Goal: Task Accomplishment & Management: Use online tool/utility

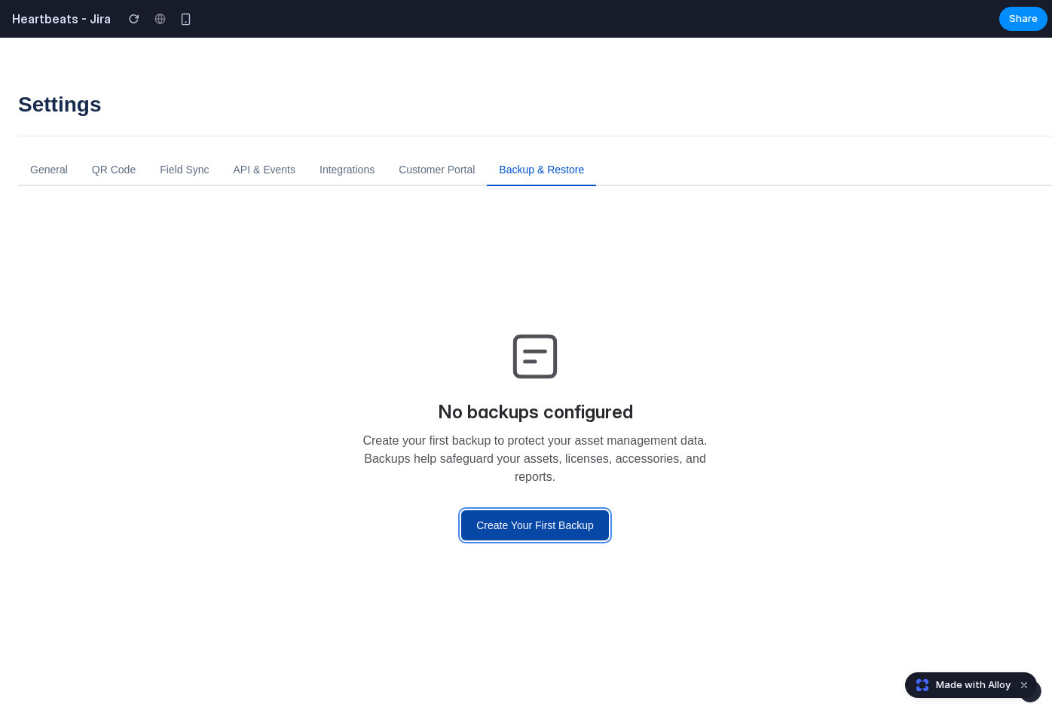
click at [512, 524] on button "Create Your First Backup" at bounding box center [535, 525] width 148 height 30
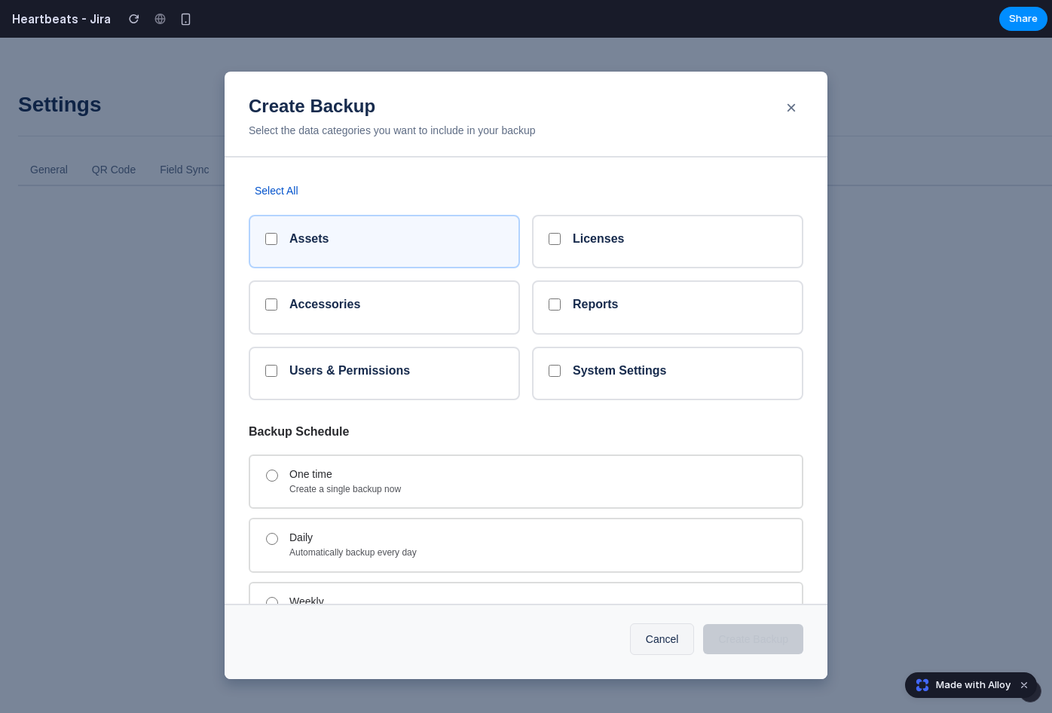
click at [301, 241] on h5 "Assets" at bounding box center [308, 238] width 39 height 14
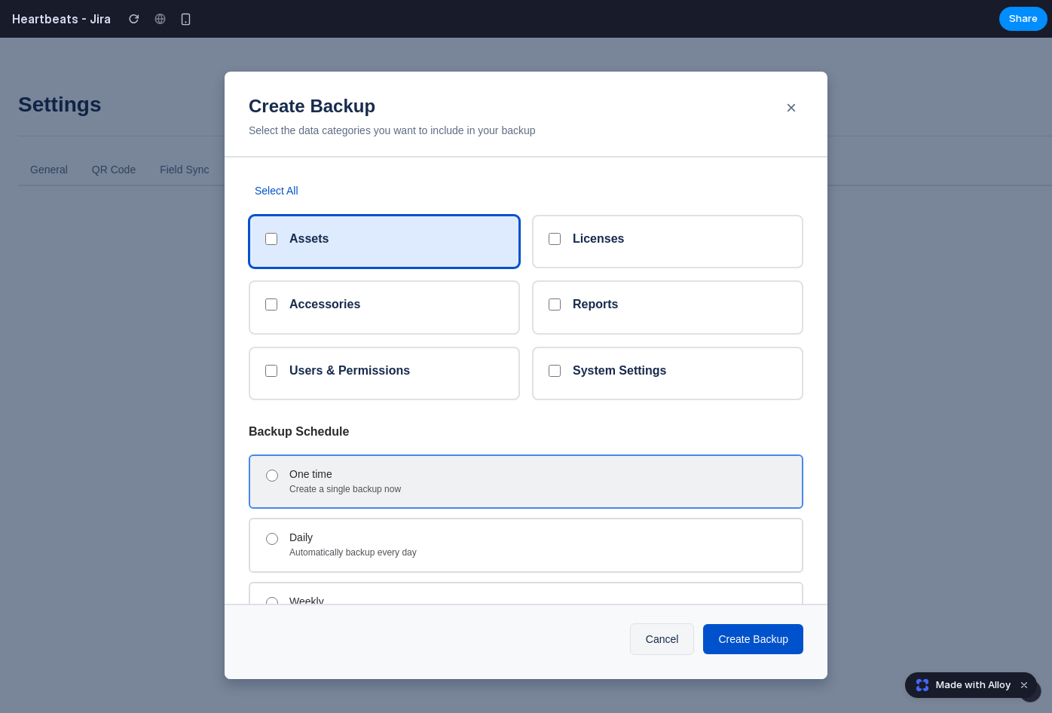
scroll to position [74, 0]
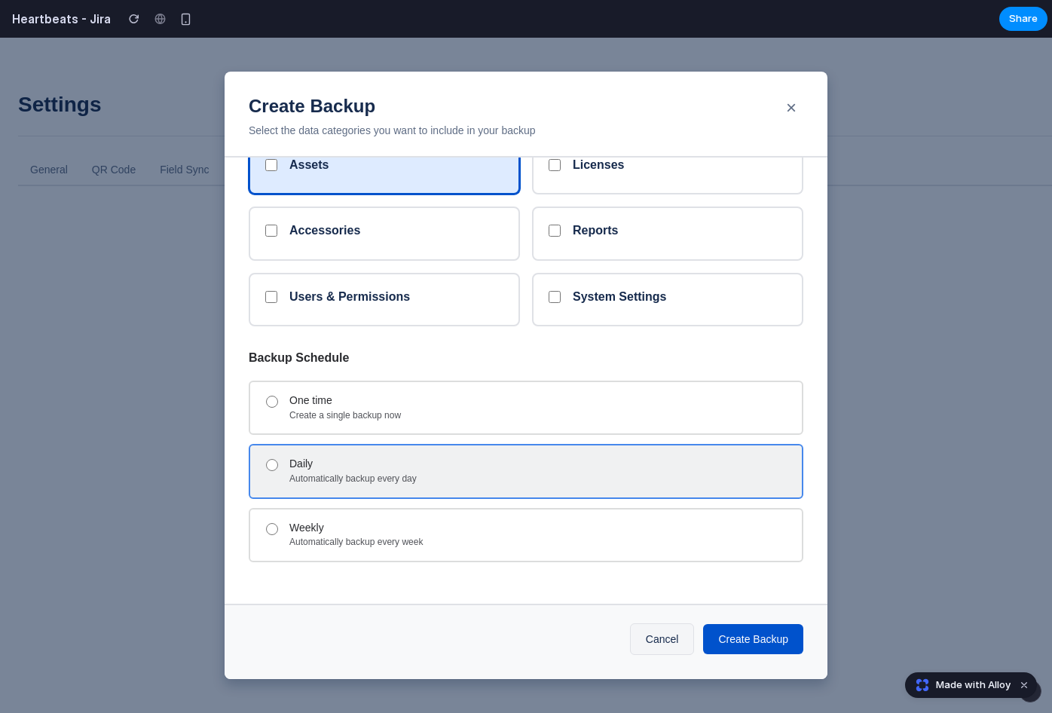
click at [336, 466] on div "Daily" at bounding box center [539, 463] width 500 height 13
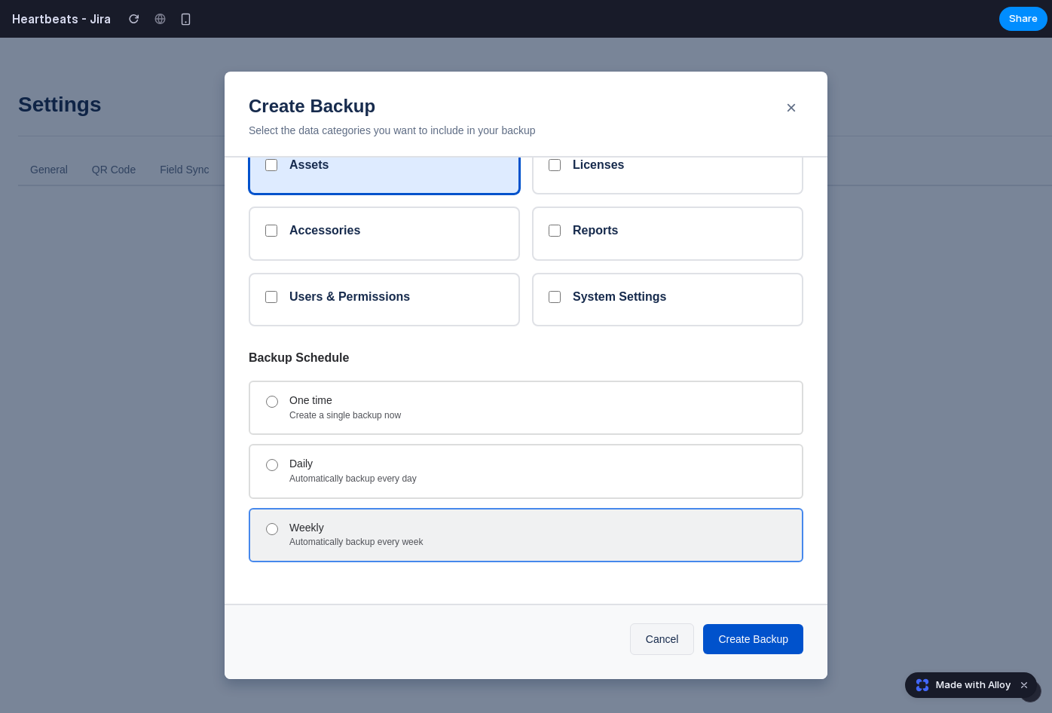
click at [332, 524] on div "Weekly" at bounding box center [539, 527] width 500 height 13
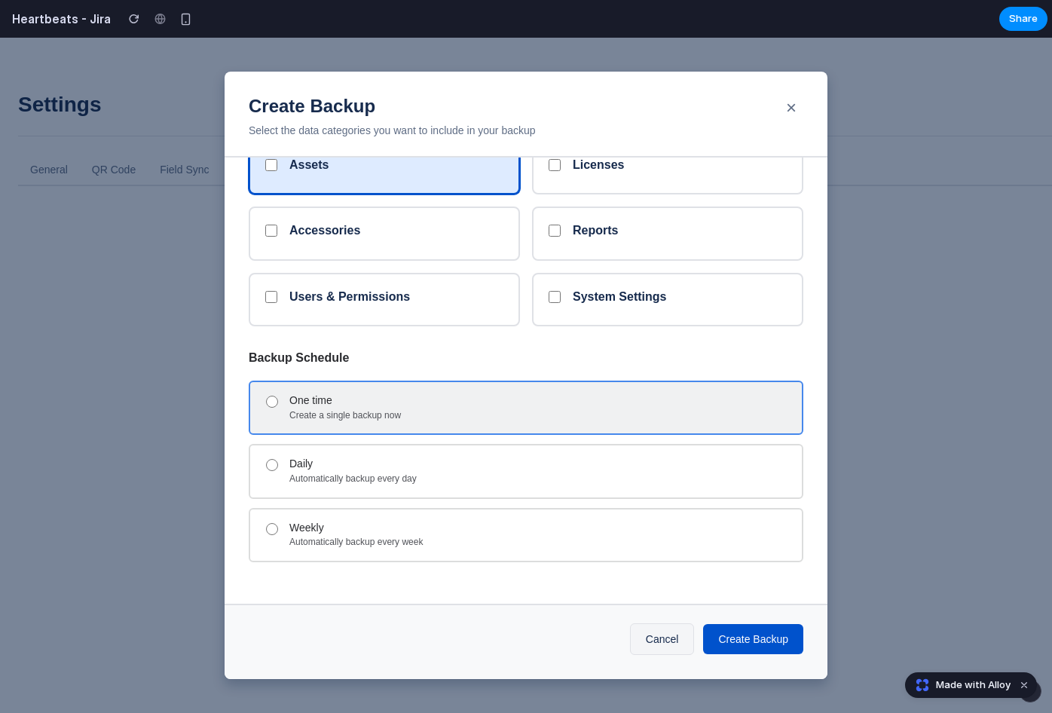
drag, startPoint x: 314, startPoint y: 467, endPoint x: 314, endPoint y: 410, distance: 57.3
click at [315, 464] on div "Daily" at bounding box center [539, 463] width 500 height 13
click at [314, 410] on div "Create a single backup now" at bounding box center [539, 416] width 500 height 12
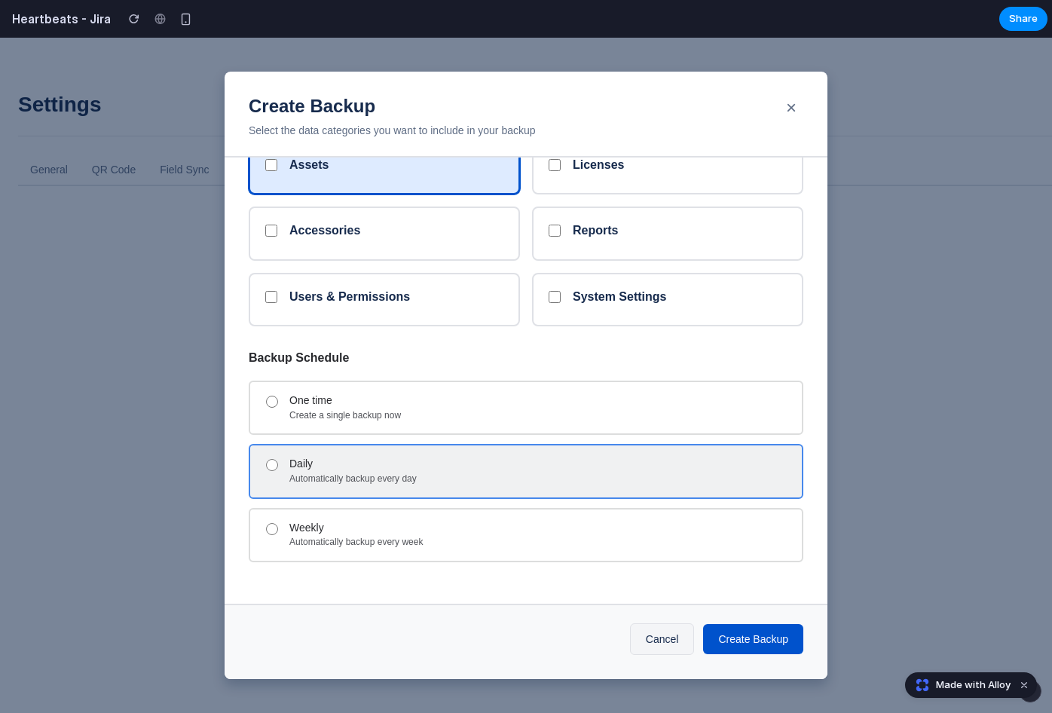
click at [413, 478] on div "Automatically backup every day" at bounding box center [539, 479] width 500 height 12
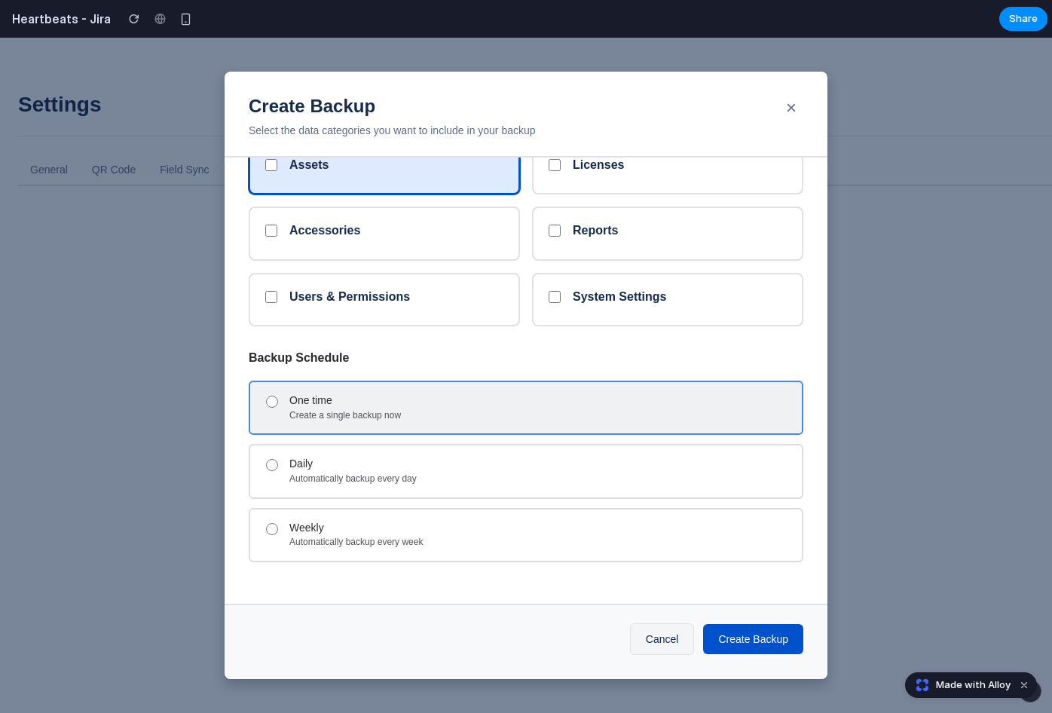
click at [363, 380] on div "One time Create a single backup now" at bounding box center [526, 407] width 554 height 54
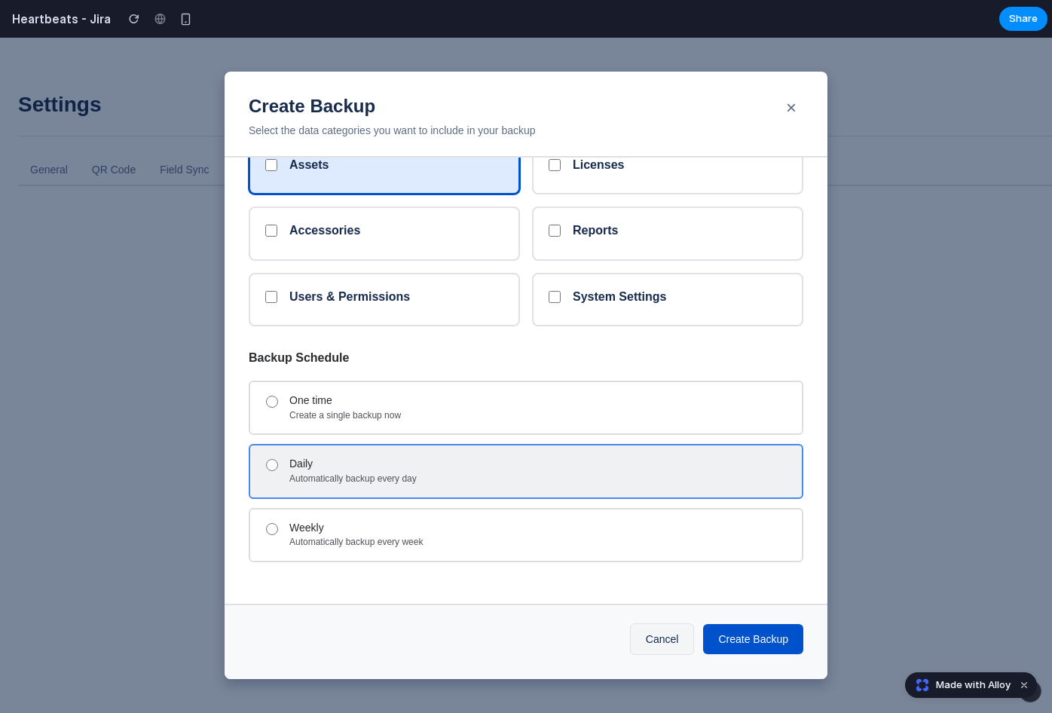
click at [359, 487] on div "Daily Automatically backup every day" at bounding box center [526, 471] width 554 height 54
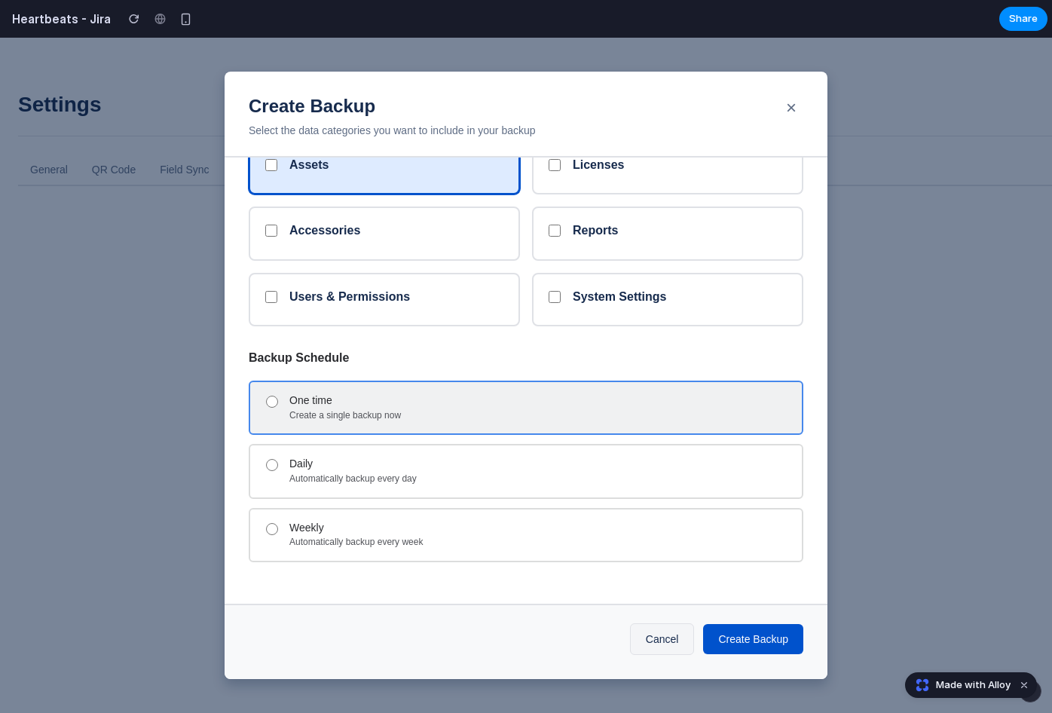
click at [352, 398] on div "One time" at bounding box center [539, 400] width 500 height 13
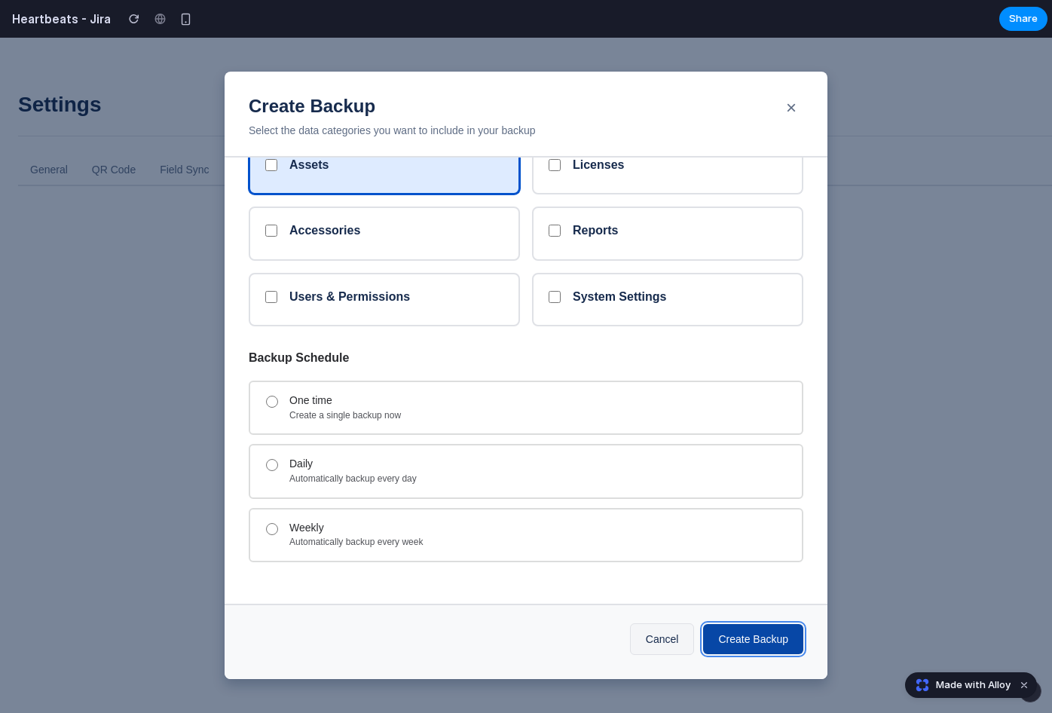
click at [736, 641] on button "Create Backup" at bounding box center [753, 639] width 100 height 30
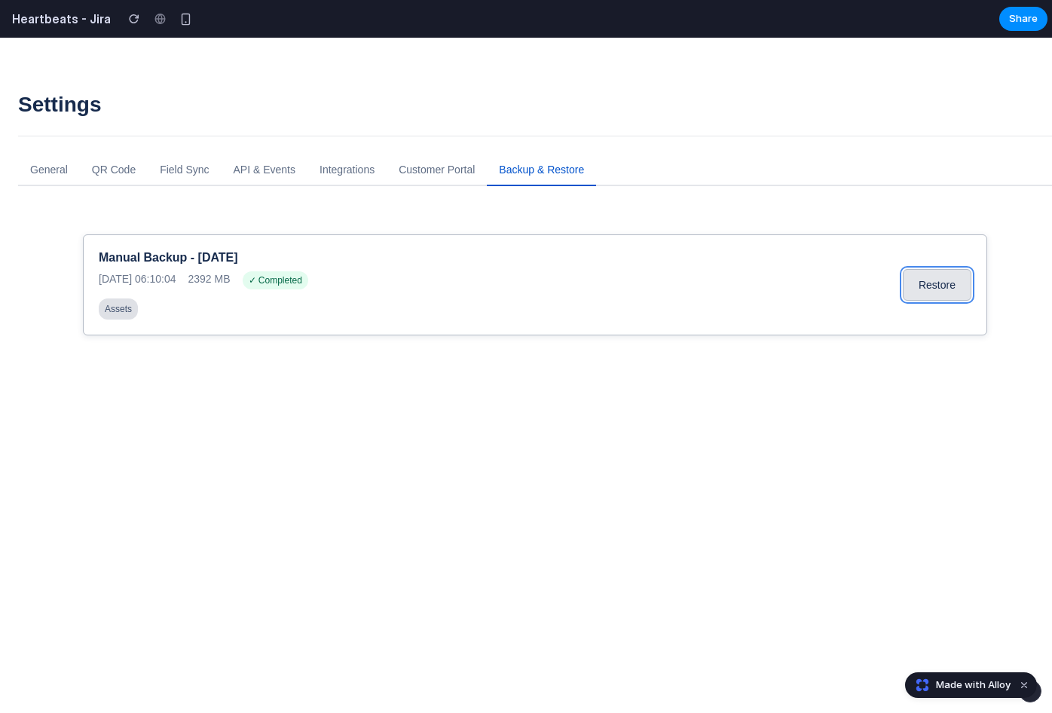
click at [918, 273] on button "Restore" at bounding box center [936, 285] width 69 height 32
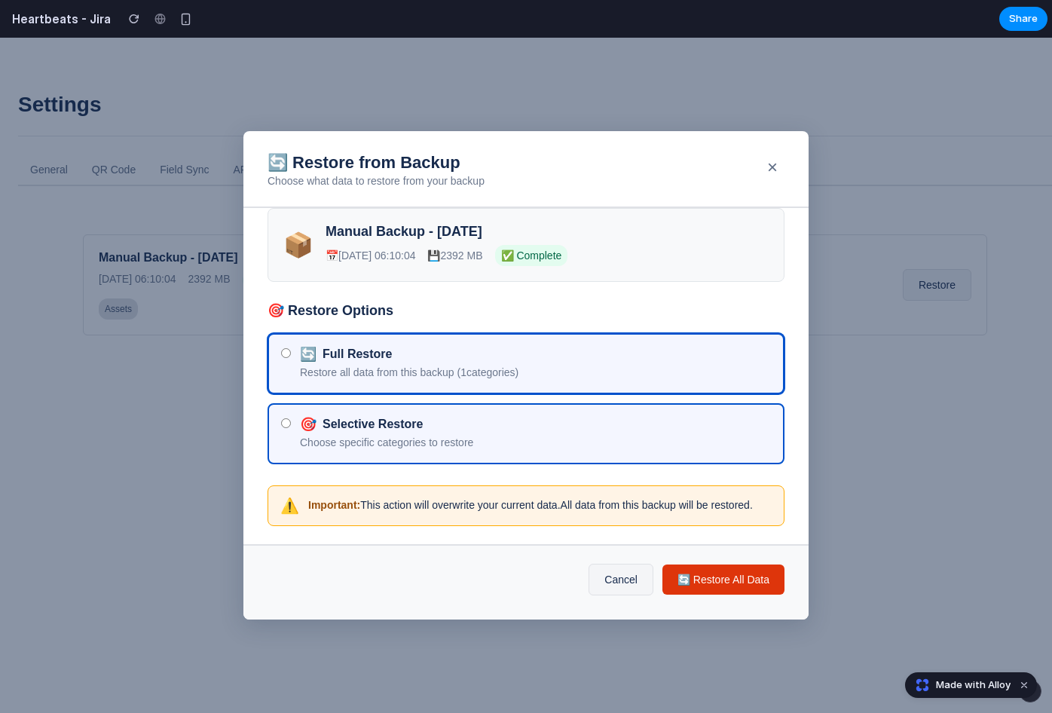
click at [405, 419] on div "🎯 Selective Restore" at bounding box center [535, 424] width 471 height 15
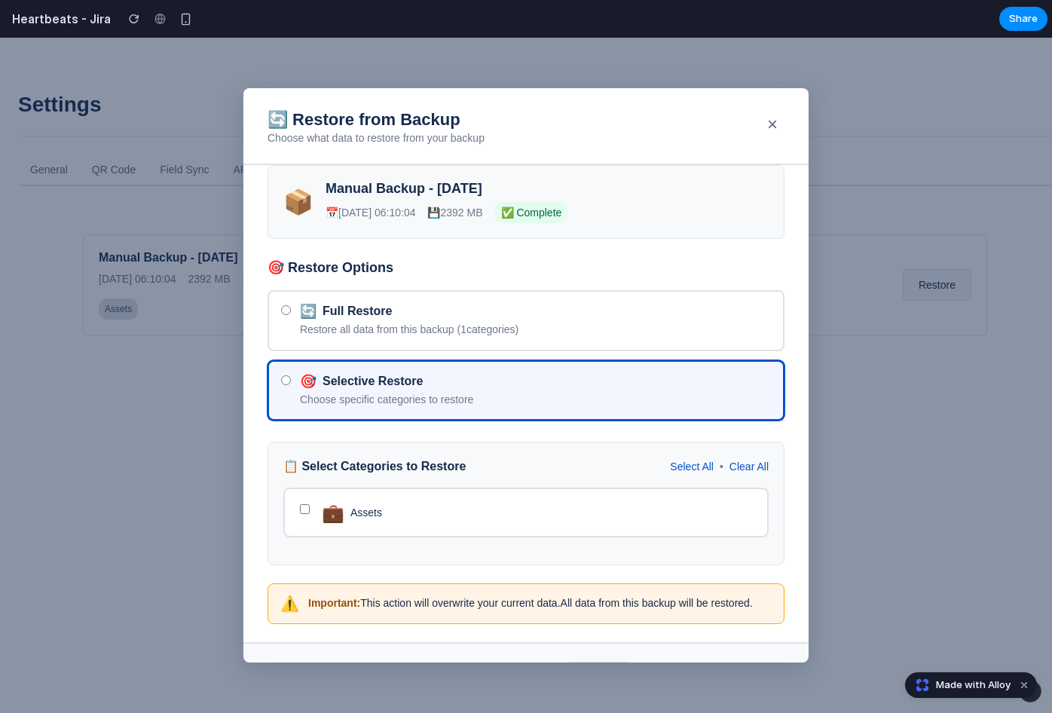
scroll to position [68, 0]
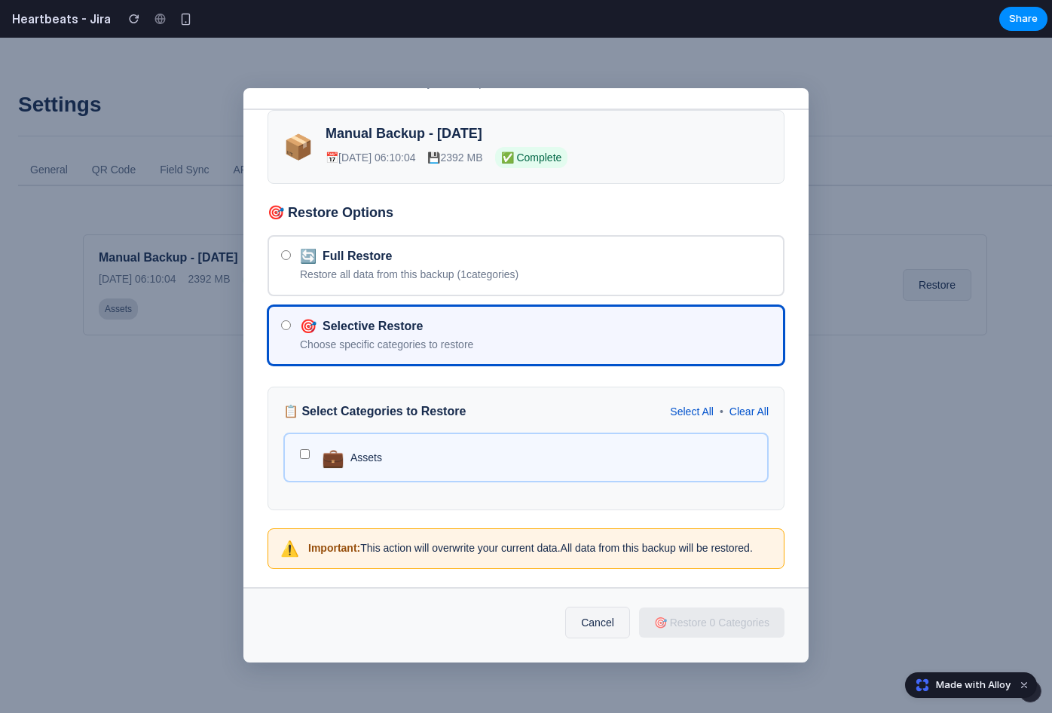
click at [396, 449] on div "💼 Assets" at bounding box center [531, 457] width 418 height 17
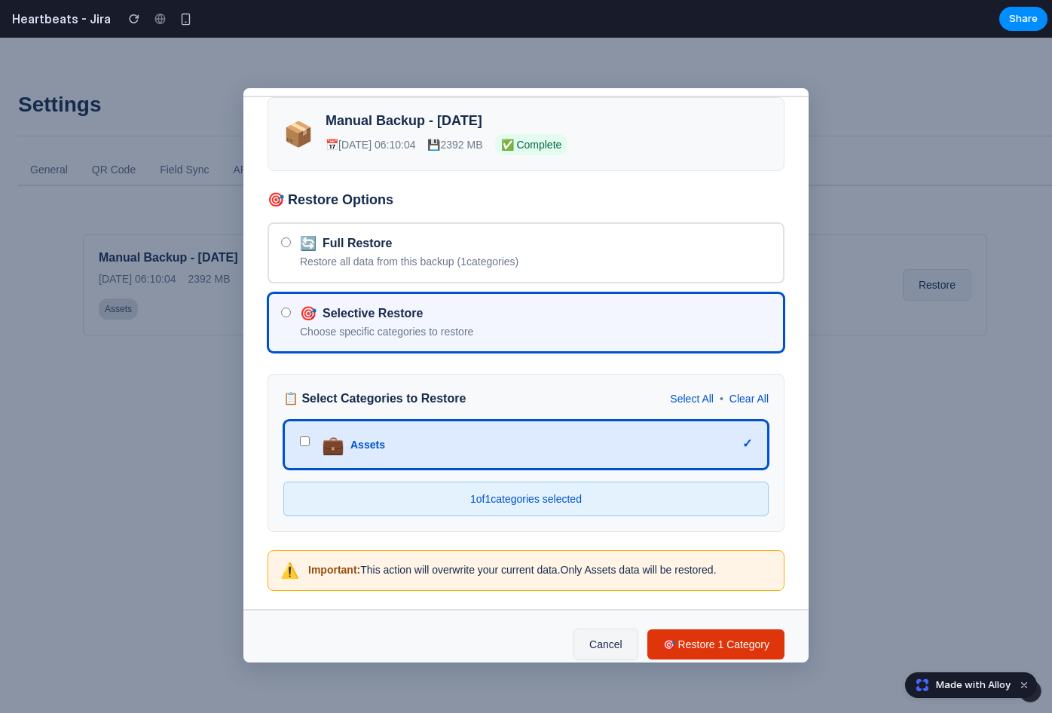
click at [373, 446] on span "Assets" at bounding box center [367, 444] width 35 height 15
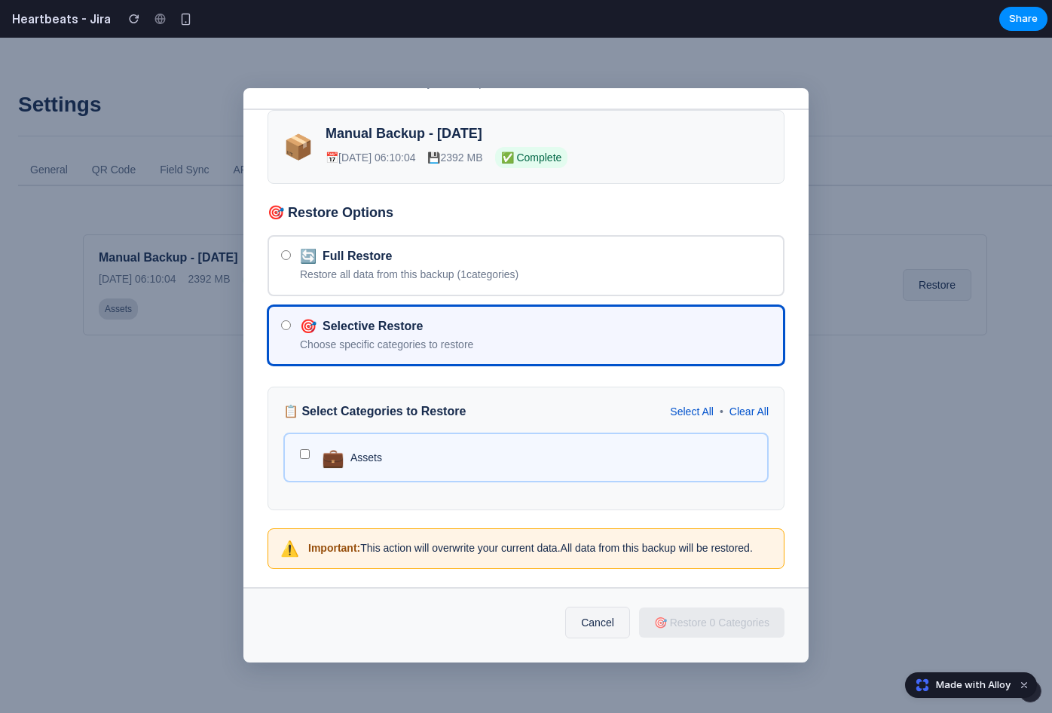
click at [359, 432] on div "💼 Assets" at bounding box center [525, 457] width 485 height 50
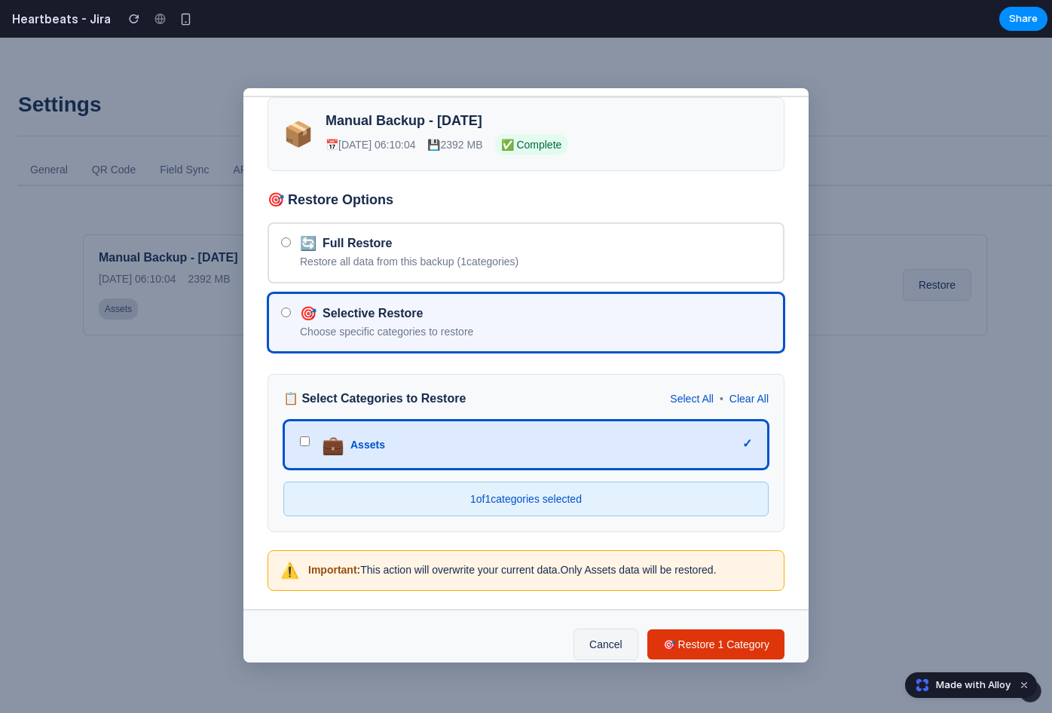
click at [365, 437] on span "Assets" at bounding box center [367, 444] width 35 height 15
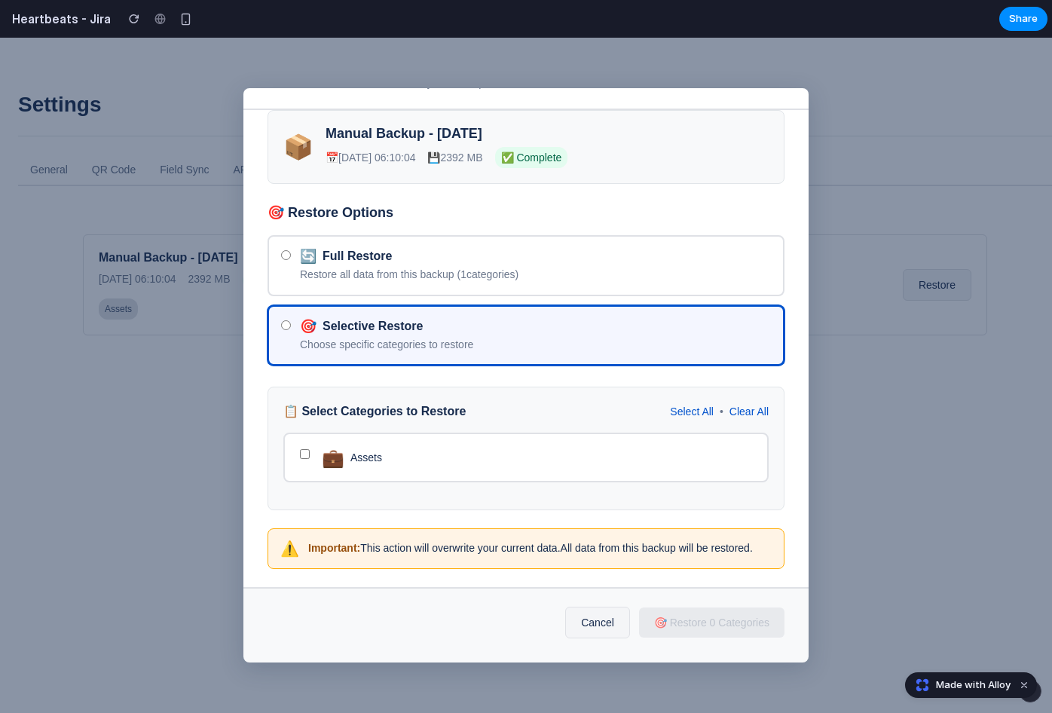
scroll to position [0, 0]
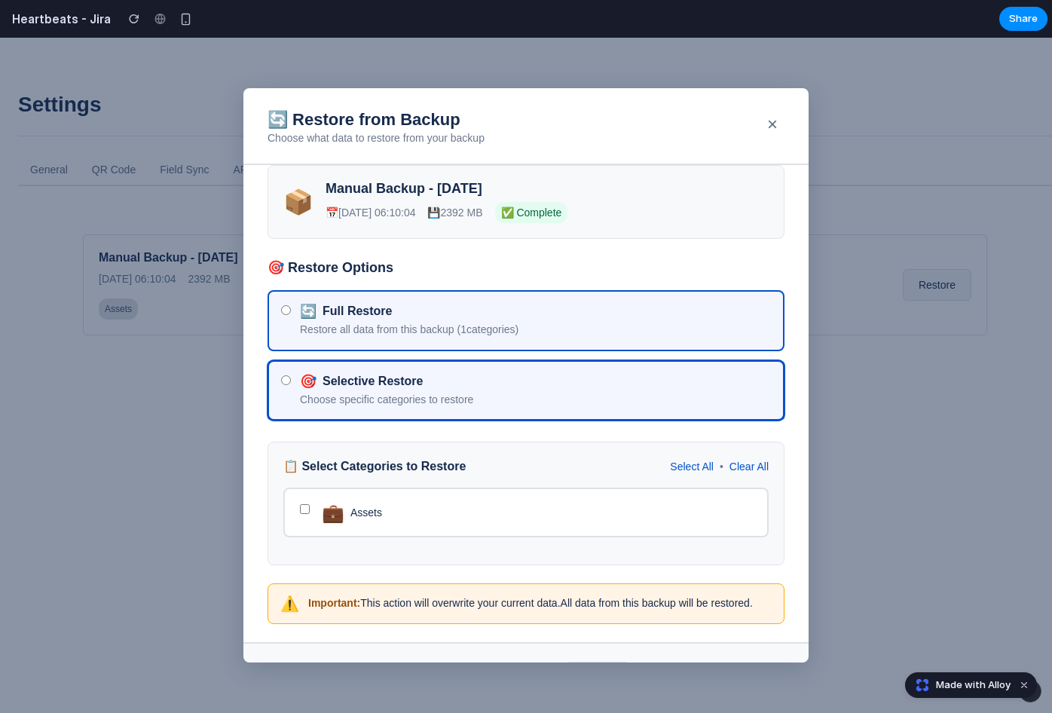
click at [388, 346] on label "🔄 Full Restore Restore all data from this backup ( 1 categories)" at bounding box center [525, 320] width 517 height 61
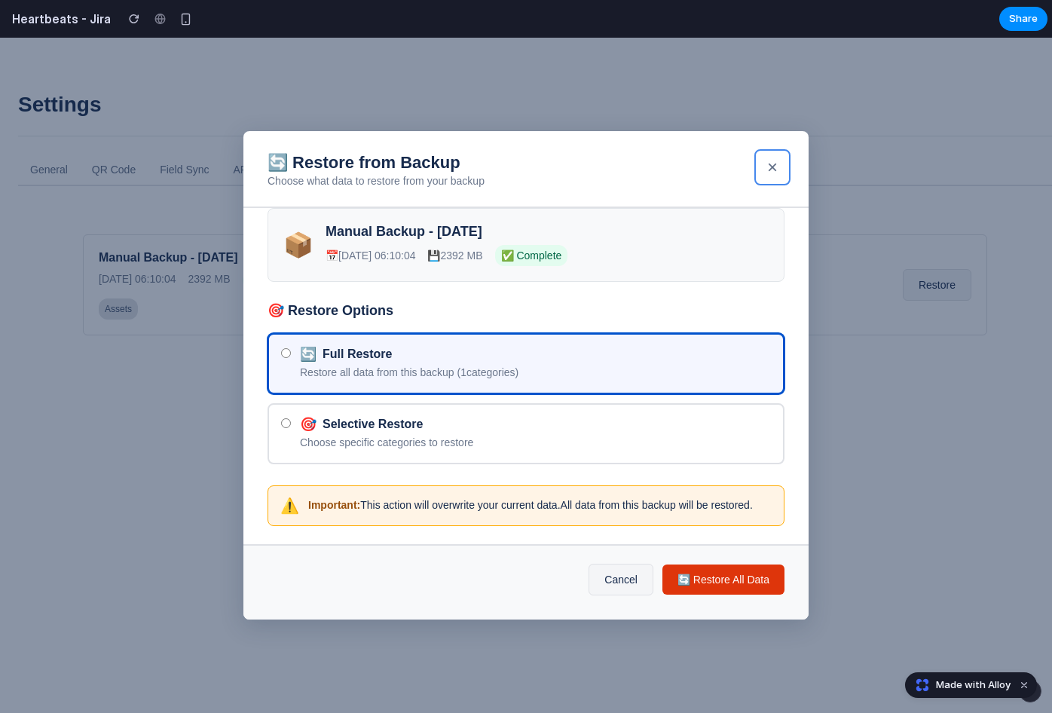
drag, startPoint x: 771, startPoint y: 157, endPoint x: 666, endPoint y: 266, distance: 151.3
click at [669, 258] on div "🔄 Restore from Backup Choose what data to restore from your backup × 📦 Manual B…" at bounding box center [525, 374] width 565 height 487
click at [773, 157] on button "×" at bounding box center [772, 167] width 30 height 30
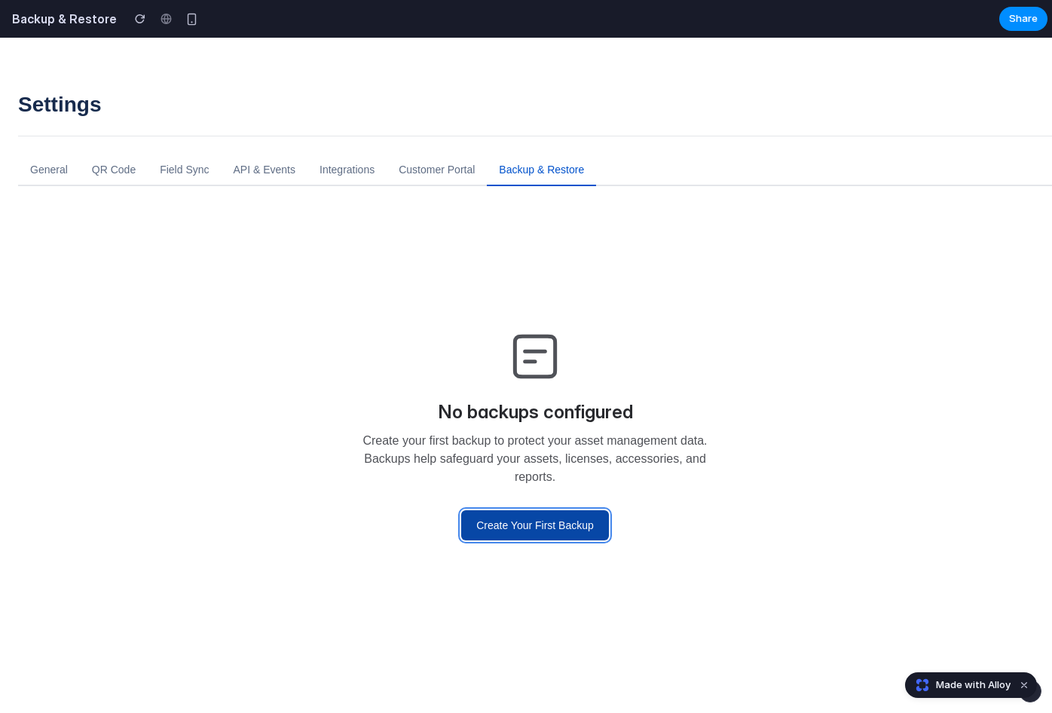
click at [573, 521] on button "Create Your First Backup" at bounding box center [535, 525] width 148 height 30
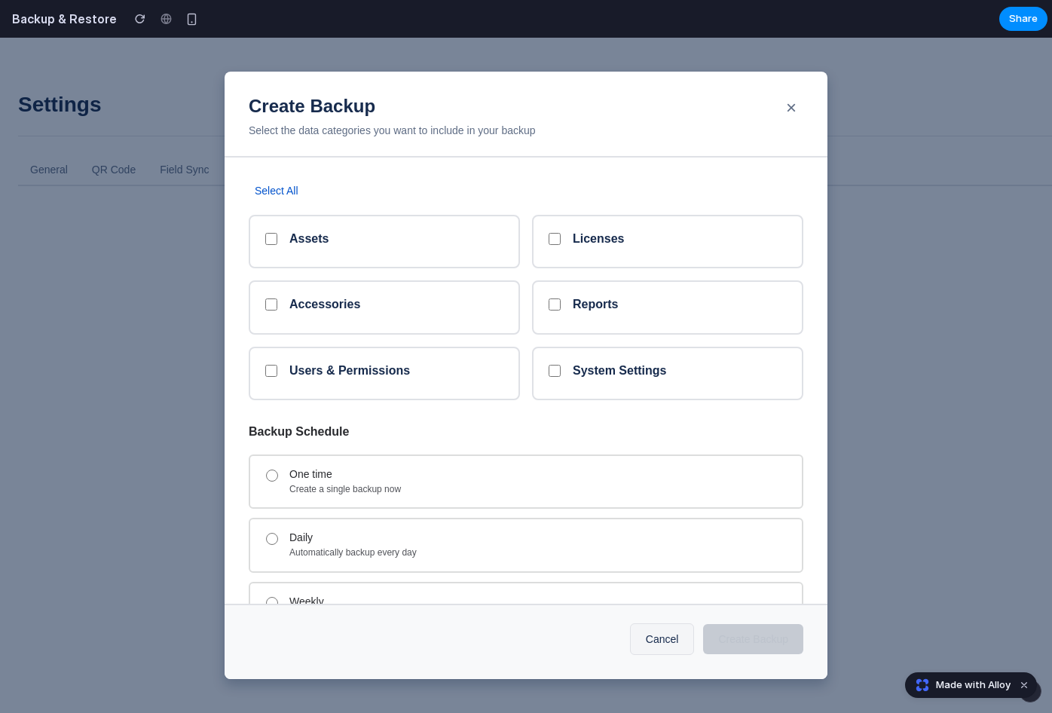
click at [416, 268] on div "Assets Licenses Accessories Reports Users & Permissions System Settings" at bounding box center [526, 307] width 554 height 185
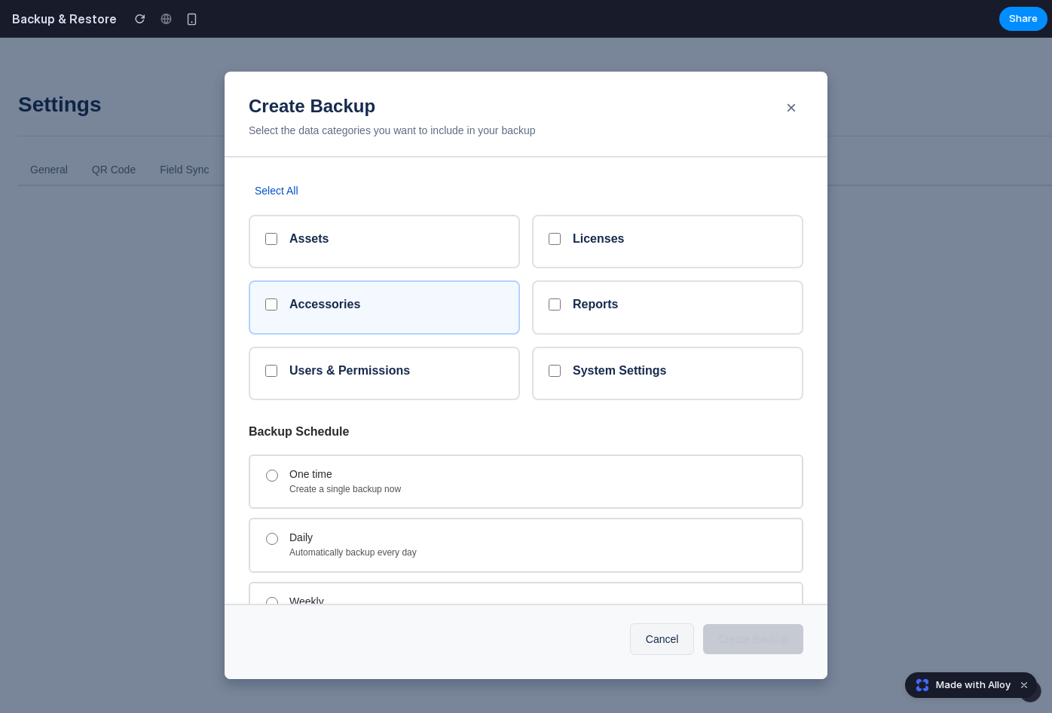
click at [328, 302] on h5 "Accessories" at bounding box center [324, 304] width 71 height 14
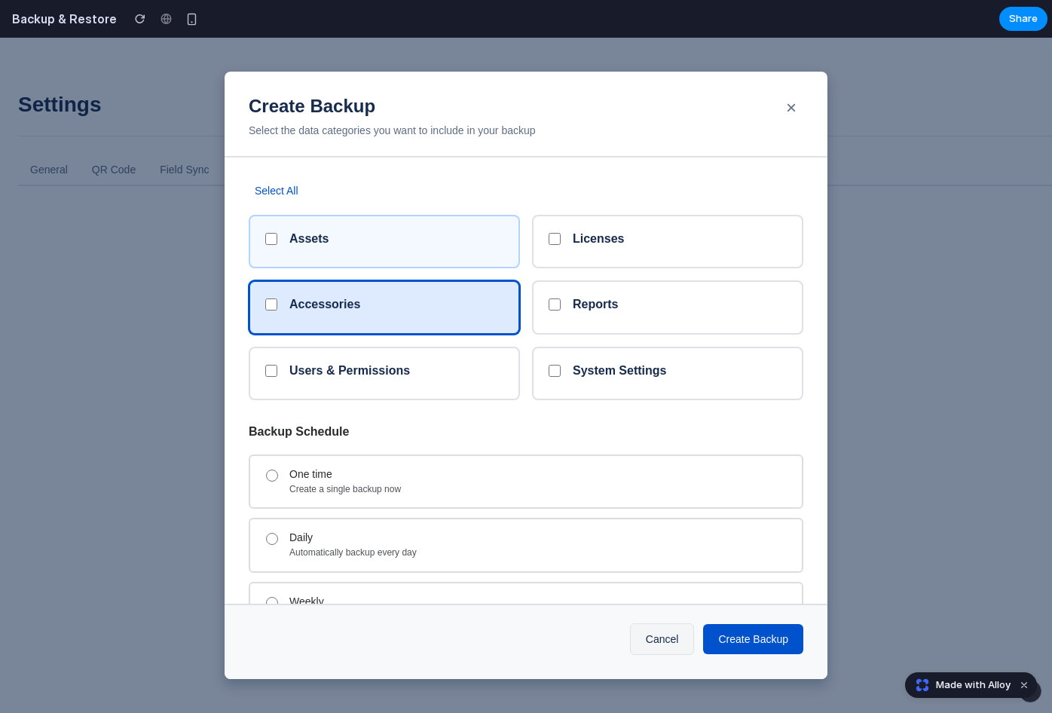
click at [342, 238] on div "Assets" at bounding box center [396, 241] width 214 height 20
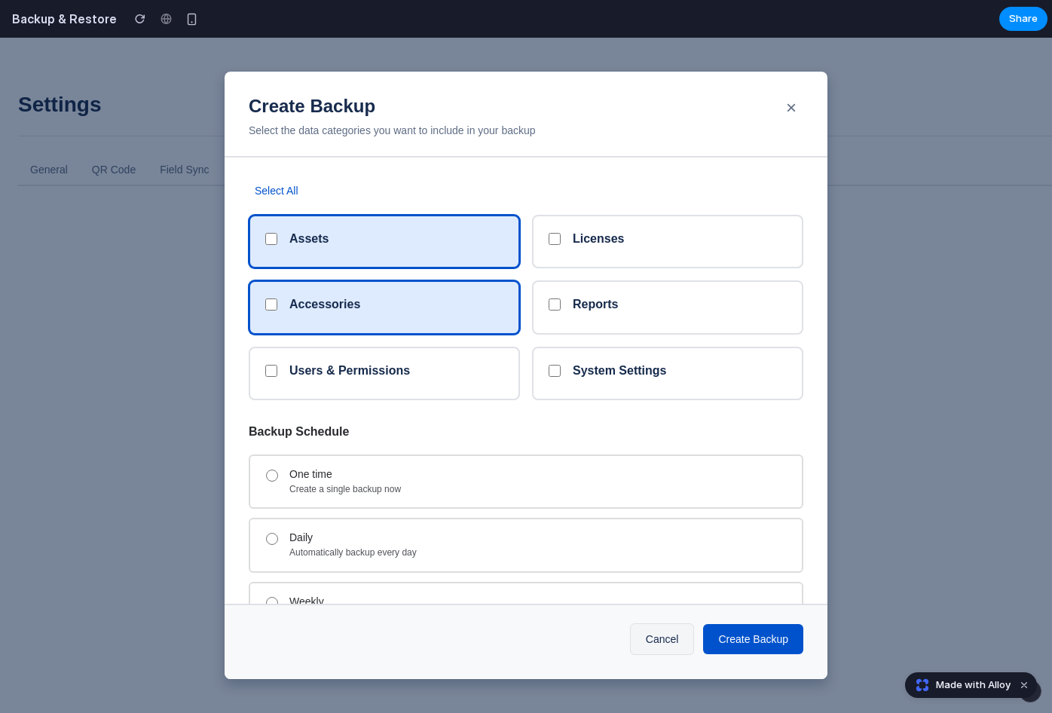
scroll to position [74, 0]
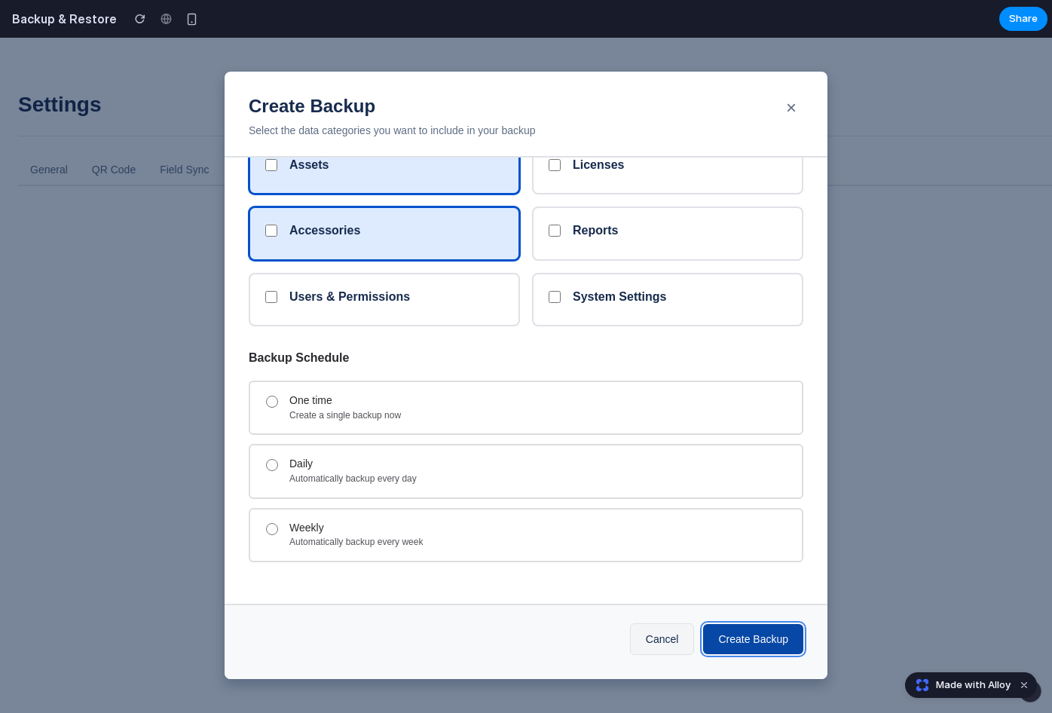
click at [734, 645] on button "Create Backup" at bounding box center [753, 639] width 100 height 30
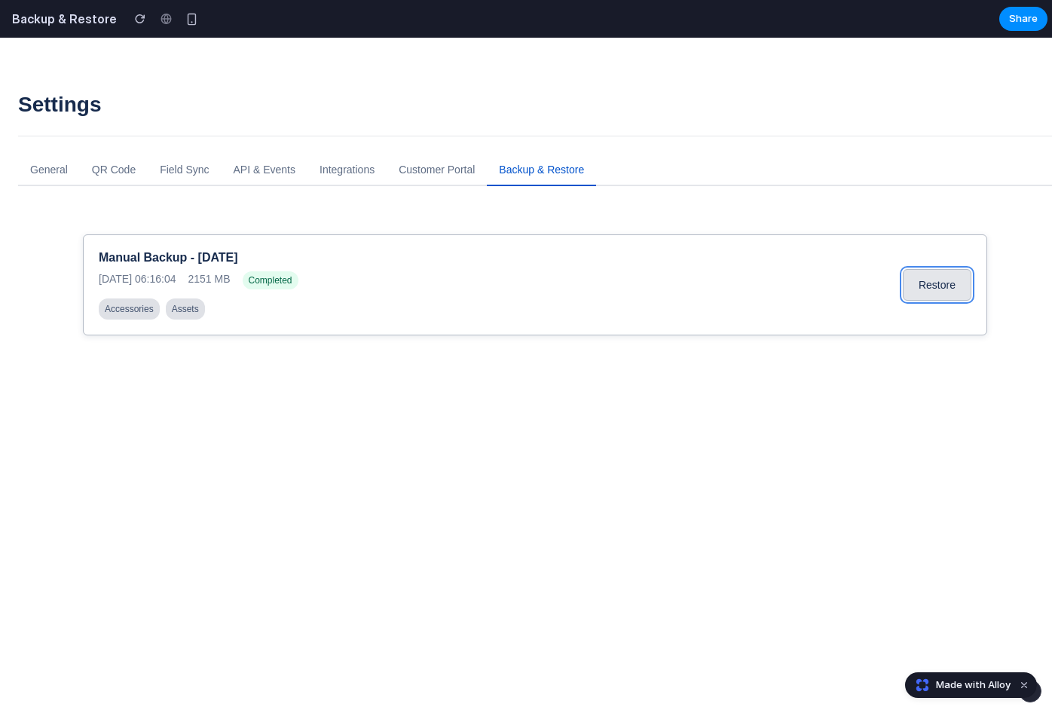
click at [935, 295] on button "Restore" at bounding box center [936, 285] width 69 height 32
